Goal: Information Seeking & Learning: Learn about a topic

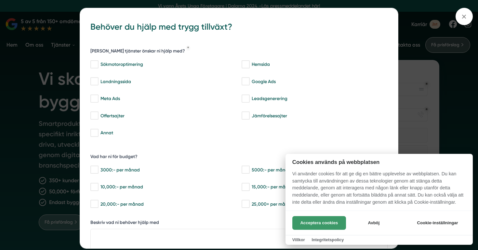
click at [330, 225] on button "Acceptera cookies" at bounding box center [319, 223] width 54 height 14
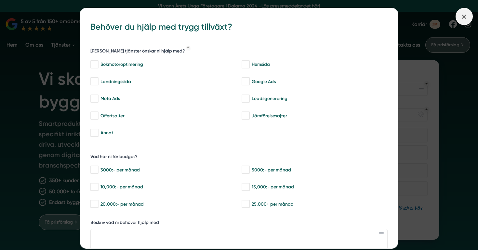
click at [462, 17] on icon at bounding box center [464, 16] width 7 height 7
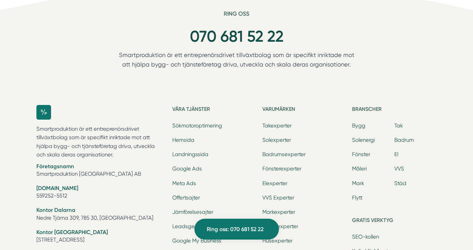
scroll to position [2060, 0]
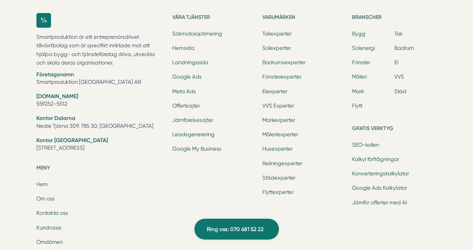
drag, startPoint x: 35, startPoint y: 117, endPoint x: 132, endPoint y: 145, distance: 100.9
click at [132, 145] on div "Smartproduktion är ett entreprenörsdrivet tillväxtbolag som är specifikt inrikt…" at bounding box center [237, 177] width 416 height 348
click at [132, 146] on li "Kontor [GEOGRAPHIC_DATA] [STREET_ADDRESS]" at bounding box center [100, 144] width 128 height 17
drag, startPoint x: 132, startPoint y: 147, endPoint x: 32, endPoint y: 119, distance: 103.8
click at [32, 119] on div "Smartproduktion är ett entreprenörsdrivet tillväxtbolag som är specifikt inrikt…" at bounding box center [237, 177] width 416 height 348
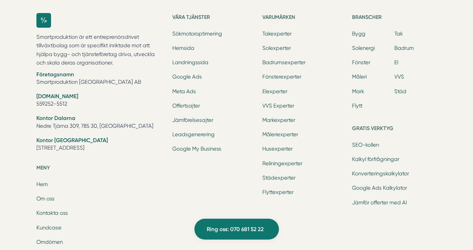
click at [40, 119] on strong "Kontor Dalarna" at bounding box center [55, 118] width 39 height 7
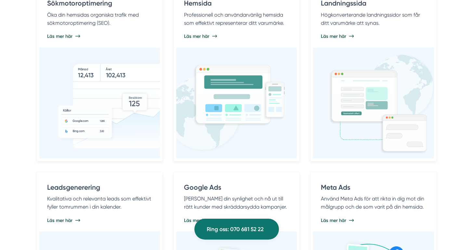
scroll to position [0, 0]
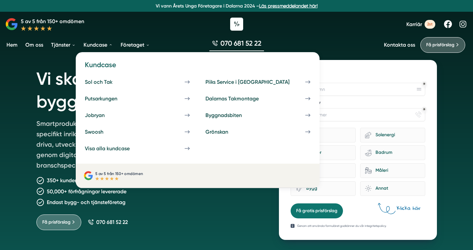
click at [94, 43] on link "Kundcase" at bounding box center [98, 44] width 32 height 17
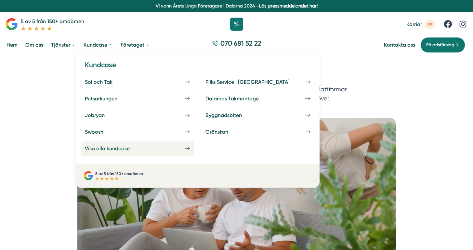
click at [132, 151] on div "Visa alla kundcase" at bounding box center [115, 148] width 61 height 6
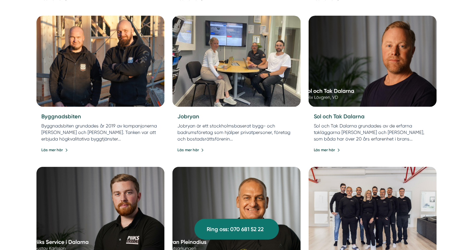
scroll to position [438, 0]
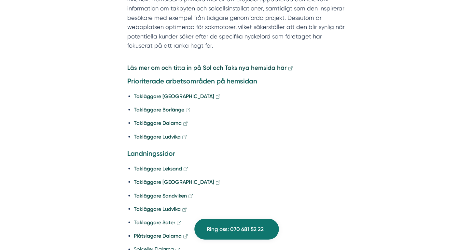
scroll to position [839, 0]
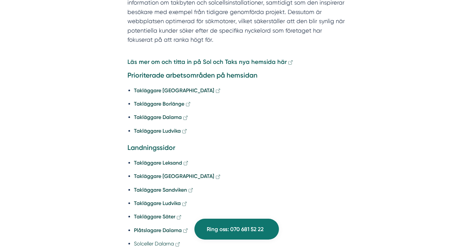
click at [281, 61] on strong "Läs mer om och titta in på Sol och Taks nya hemsida här" at bounding box center [207, 61] width 159 height 7
